Goal: Task Accomplishment & Management: Manage account settings

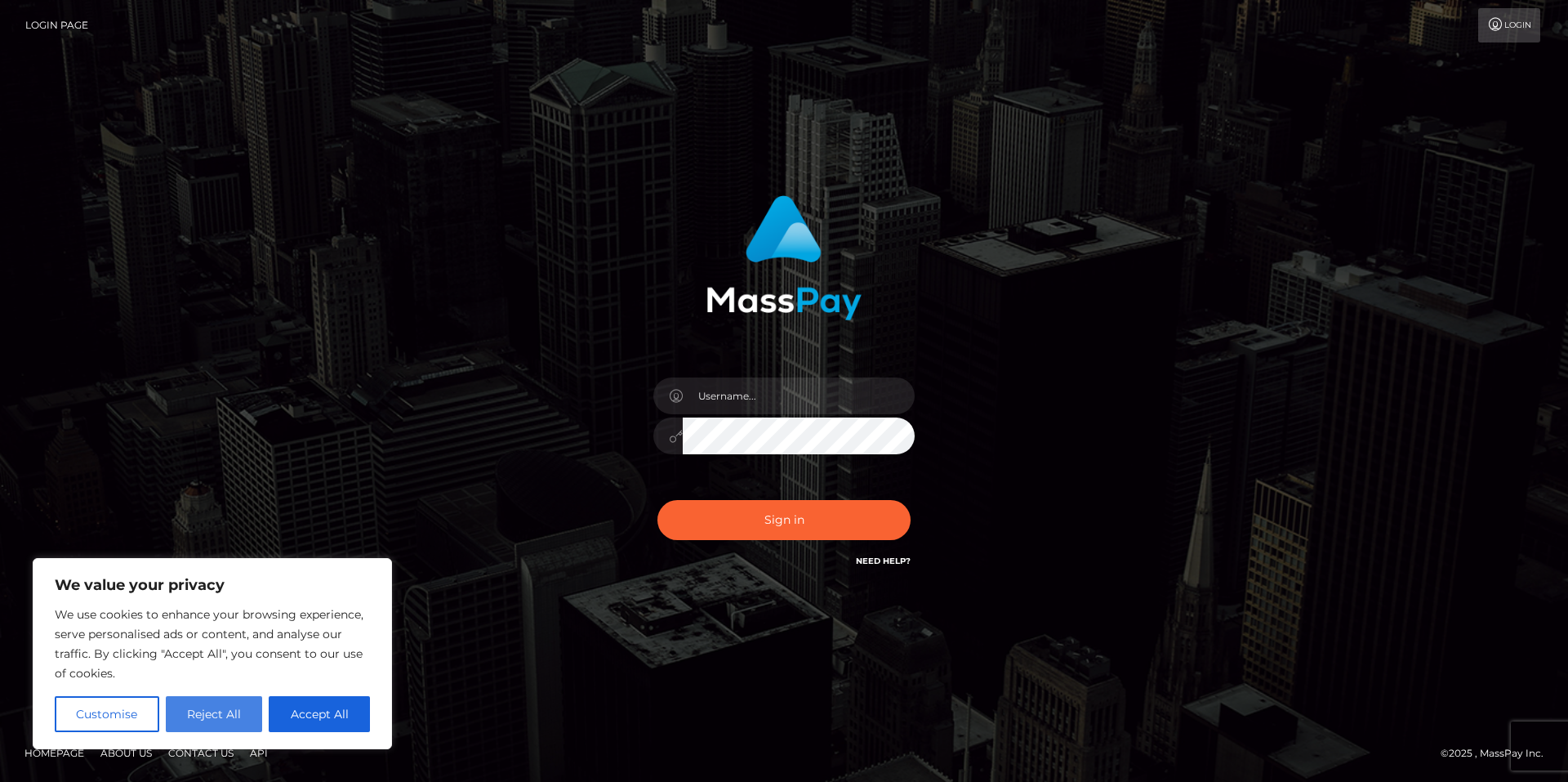
click at [226, 715] on button "Reject All" at bounding box center [214, 714] width 98 height 36
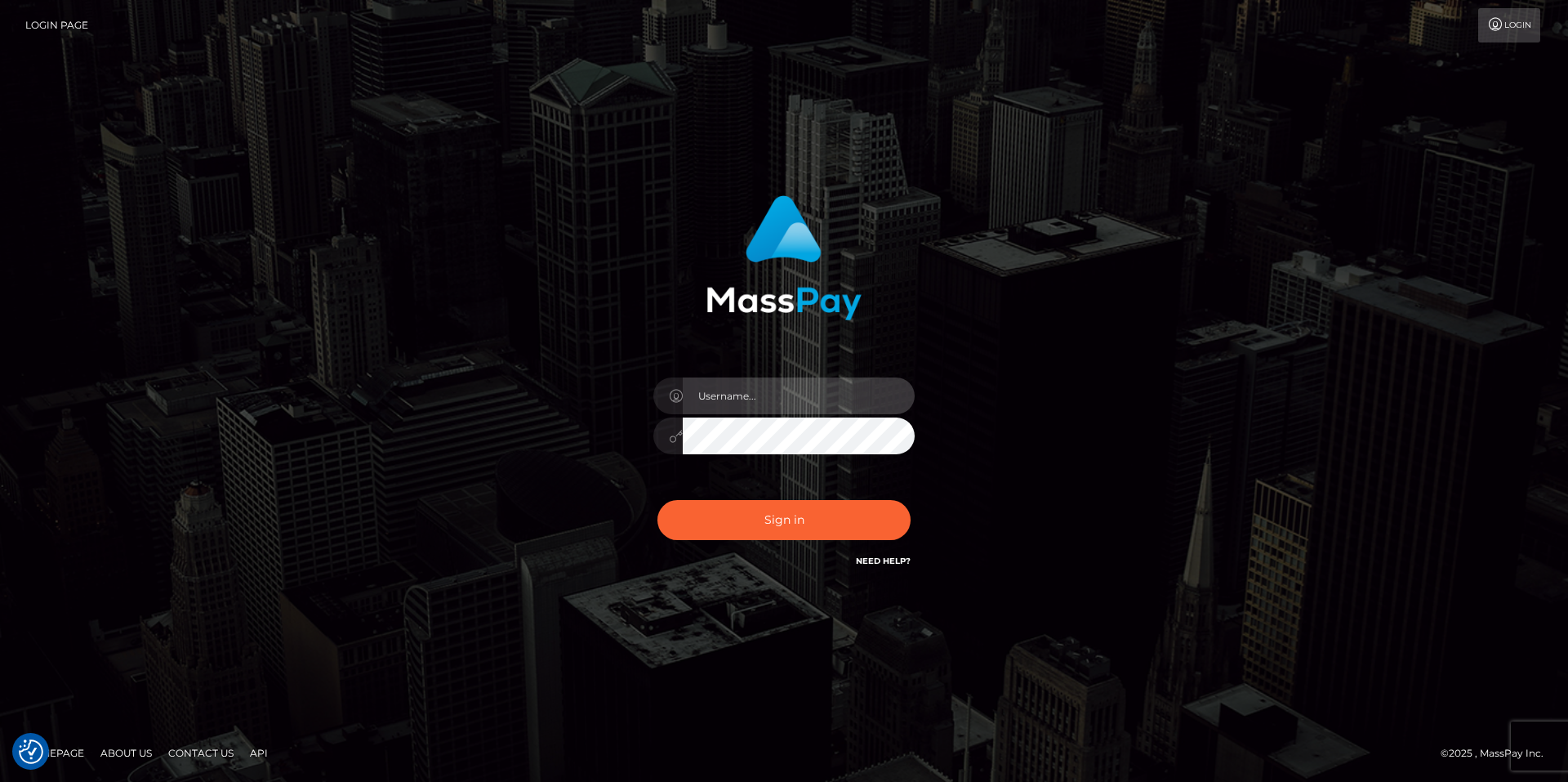
click at [764, 407] on input "text" at bounding box center [798, 396] width 232 height 37
type input "smiley.throne"
click at [752, 393] on input "text" at bounding box center [798, 396] width 232 height 37
type input "smiley.throne"
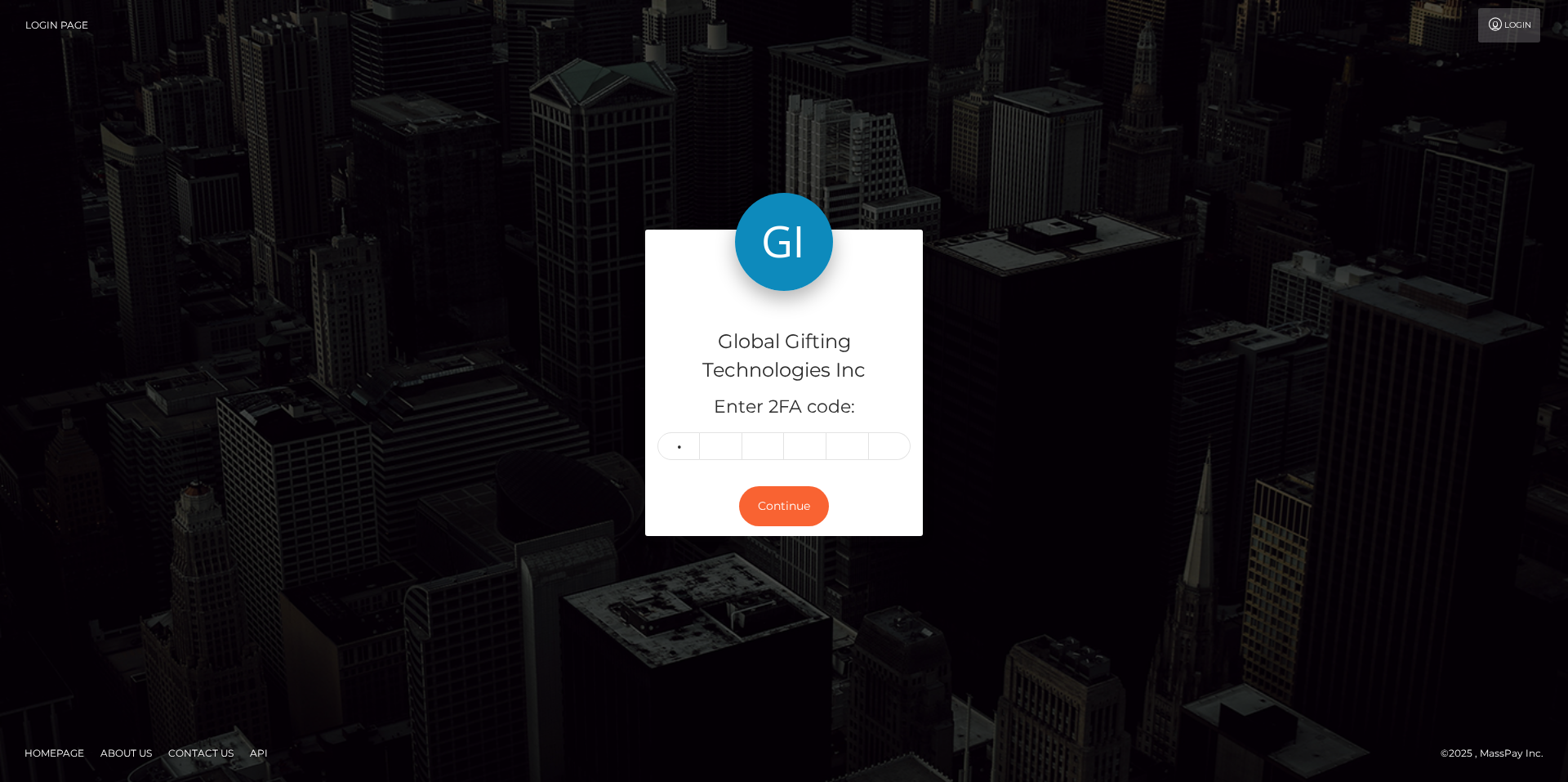
type input "8"
type input "6"
type input "4"
type input "5"
type input "4"
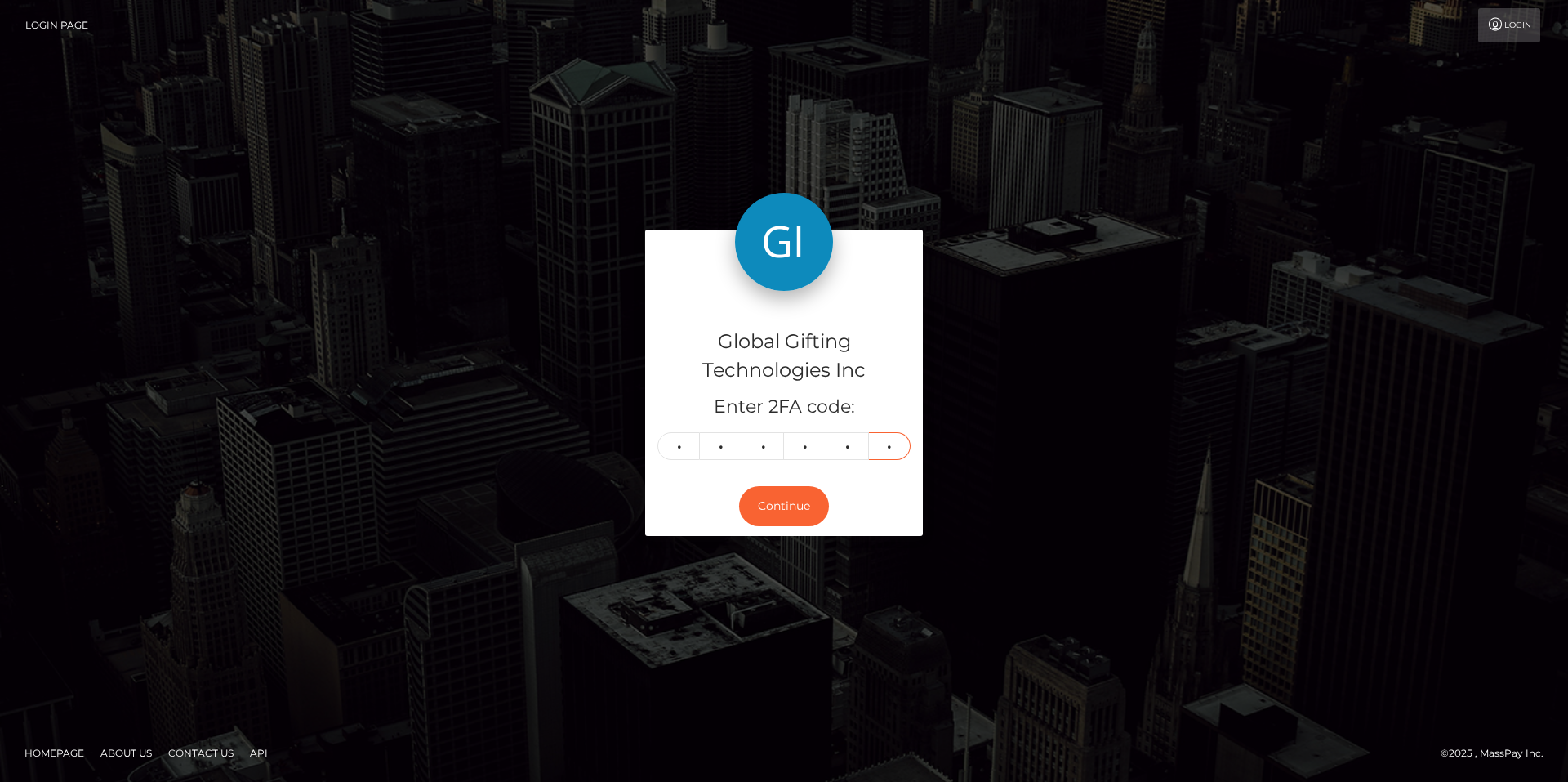
type input "5"
